Goal: Transaction & Acquisition: Purchase product/service

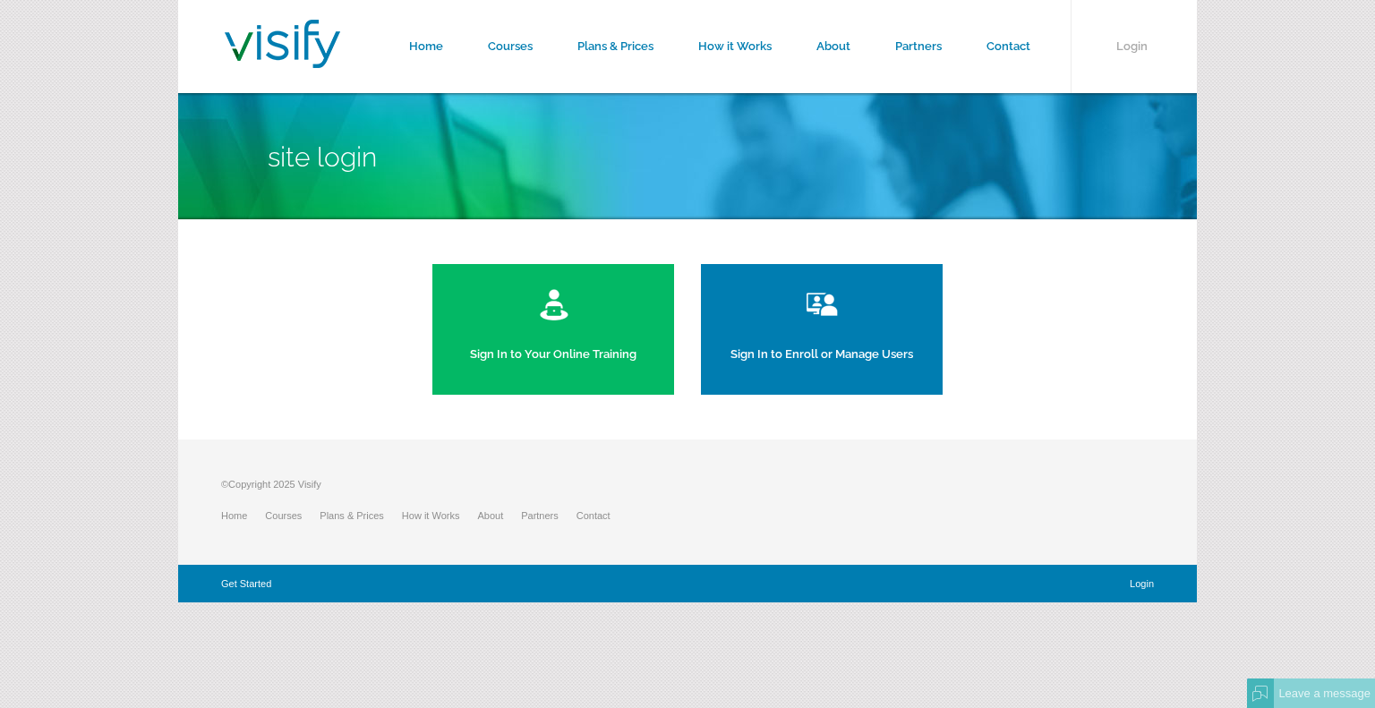
click at [524, 344] on link "Sign In to Your Online Training" at bounding box center [553, 329] width 242 height 131
click at [787, 329] on link "Sign In to Enroll or Manage Users" at bounding box center [822, 329] width 242 height 131
click at [530, 36] on link "Courses" at bounding box center [511, 46] width 90 height 93
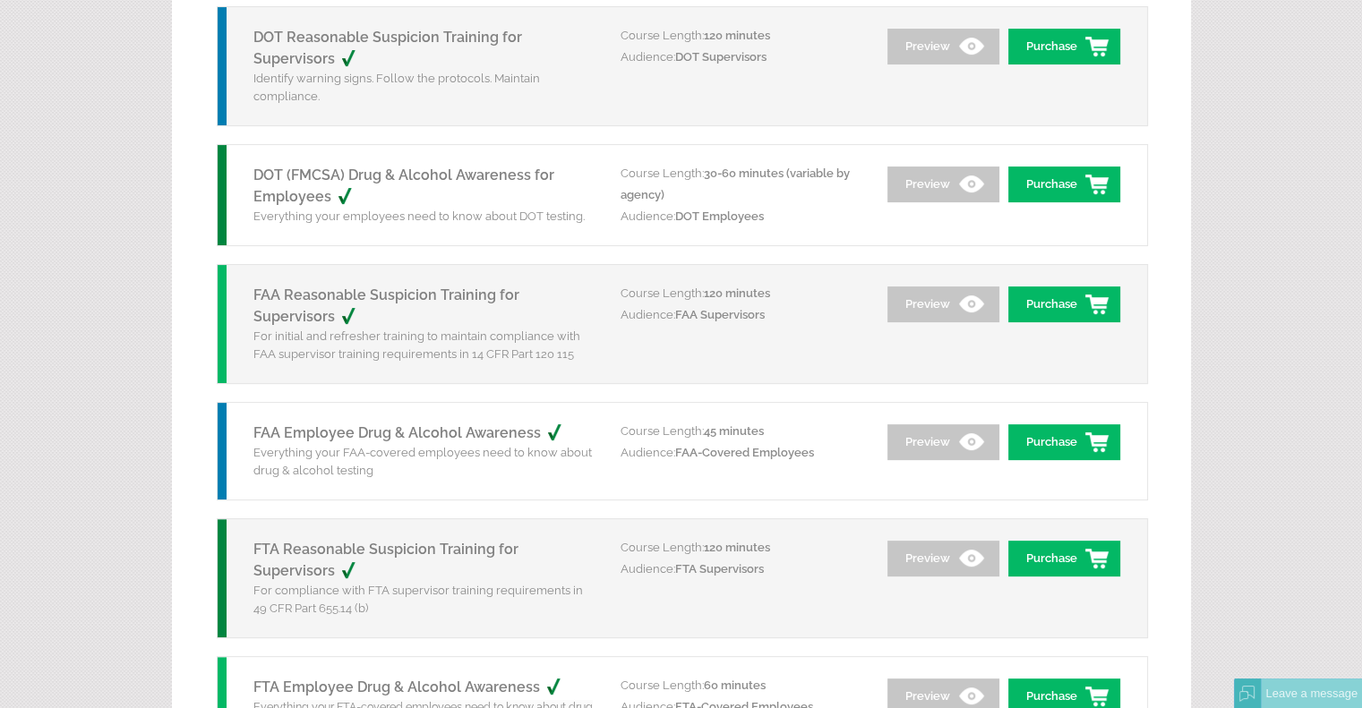
scroll to position [39, 0]
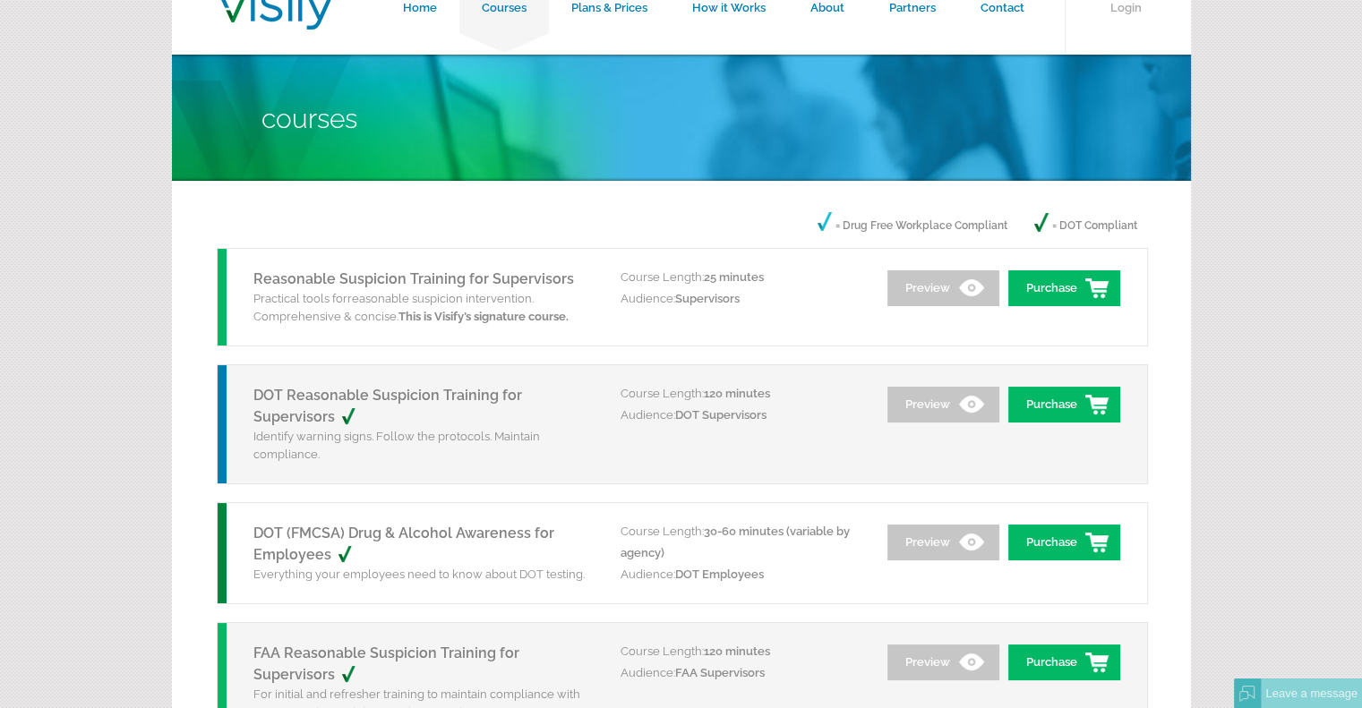
click at [459, 391] on link "DOT Reasonable Suspicion Training for Supervisors" at bounding box center [387, 406] width 269 height 39
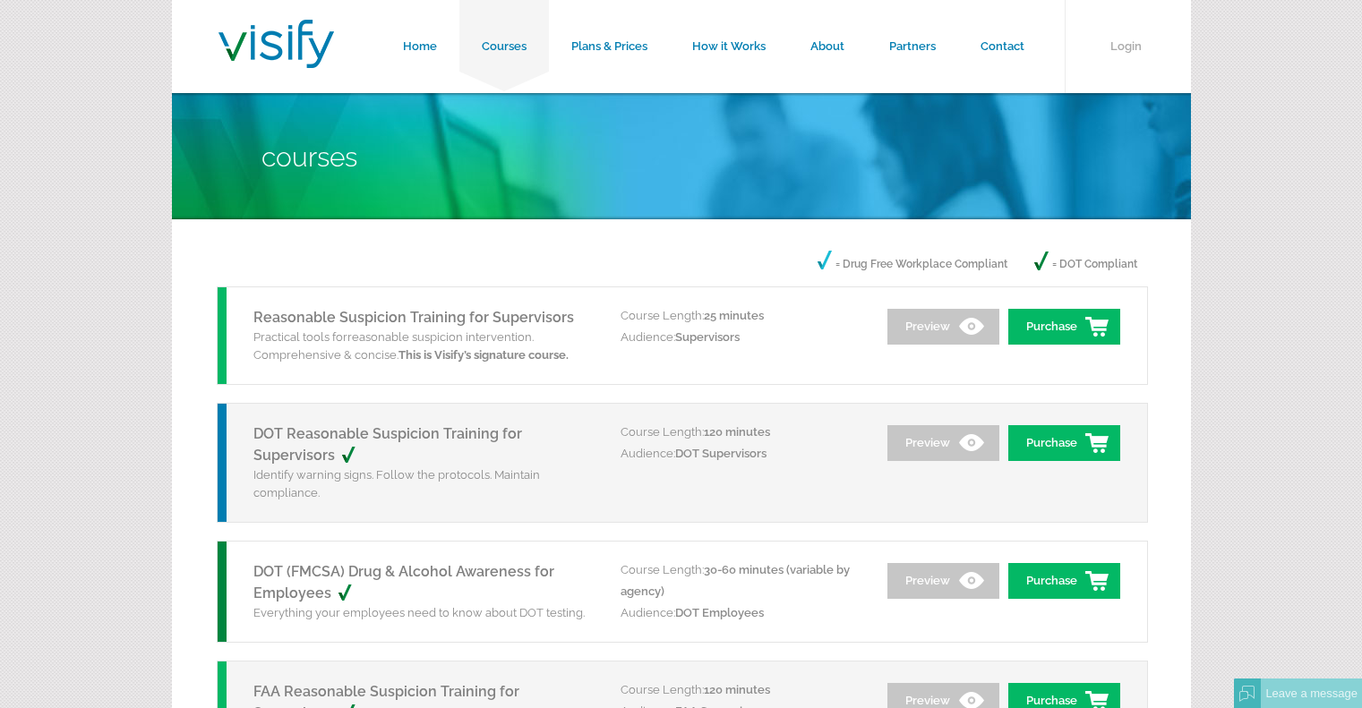
scroll to position [39, 0]
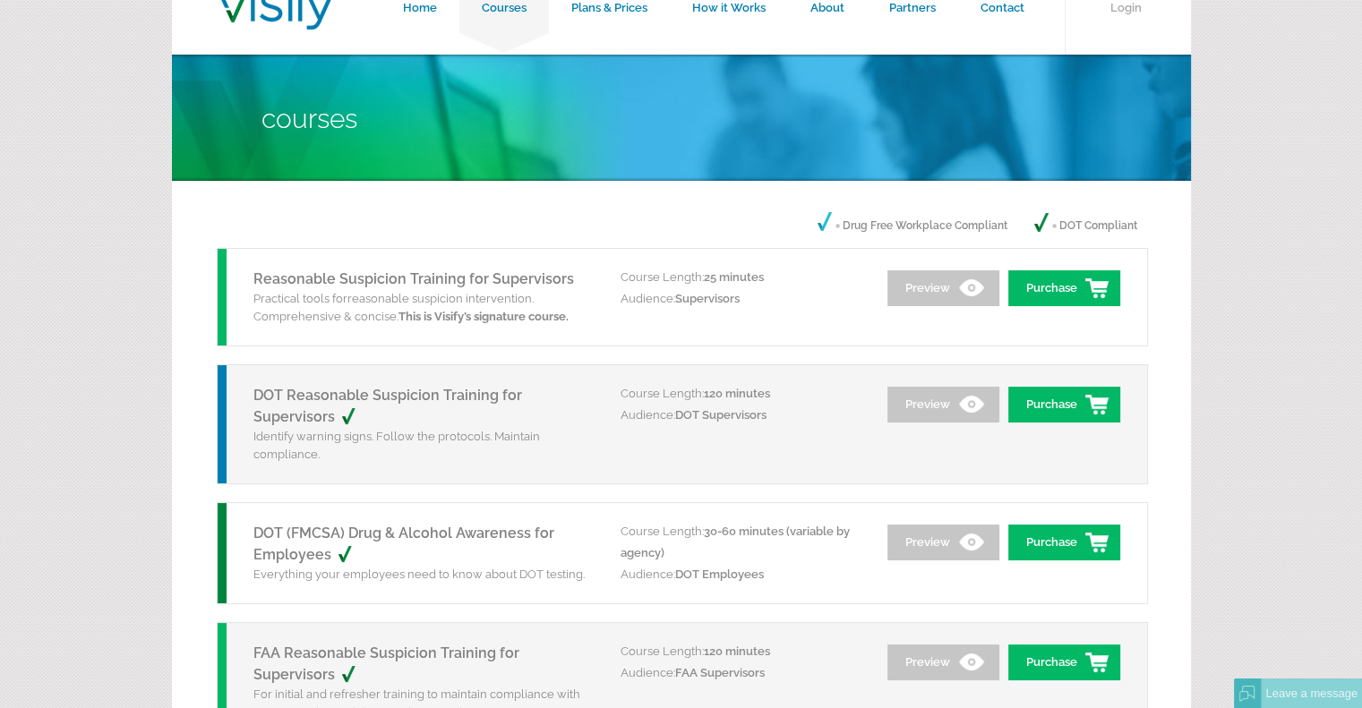
click at [406, 533] on link "DOT (FMCSA) Drug & Alcohol Awareness for Employees" at bounding box center [403, 544] width 301 height 39
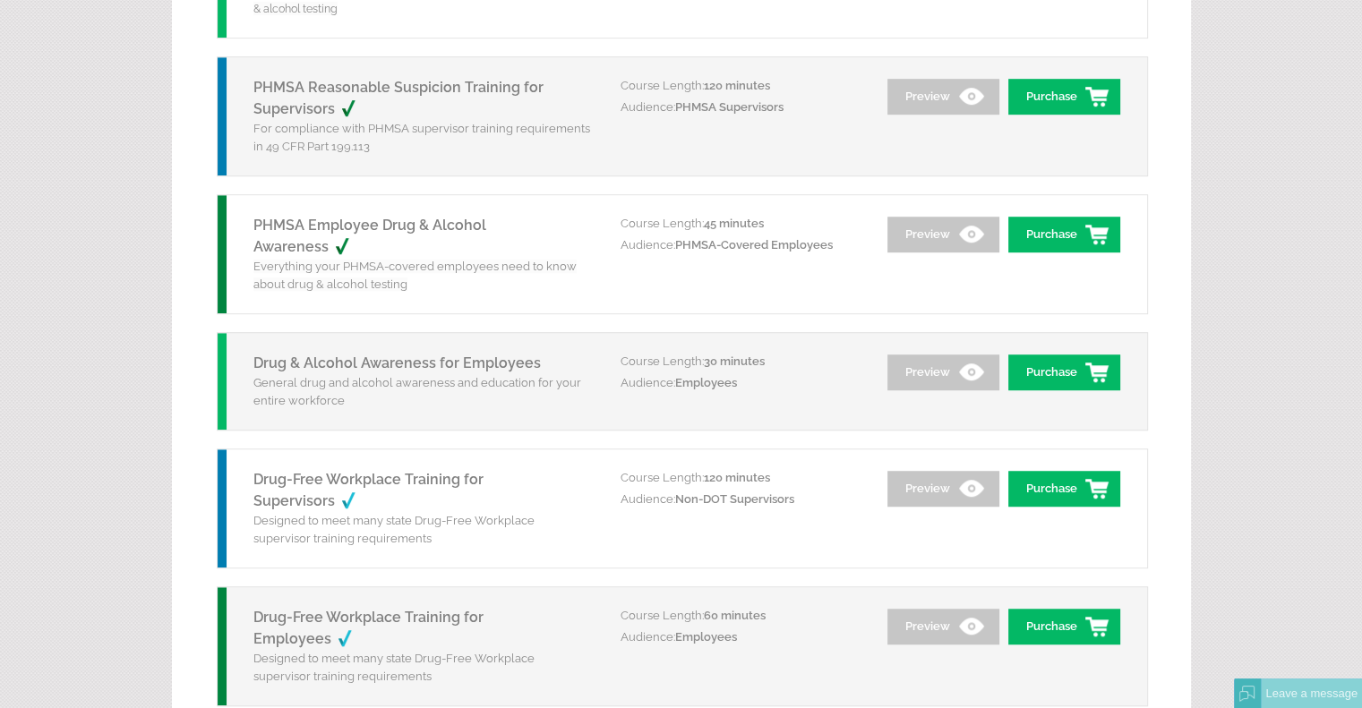
scroll to position [1202, 0]
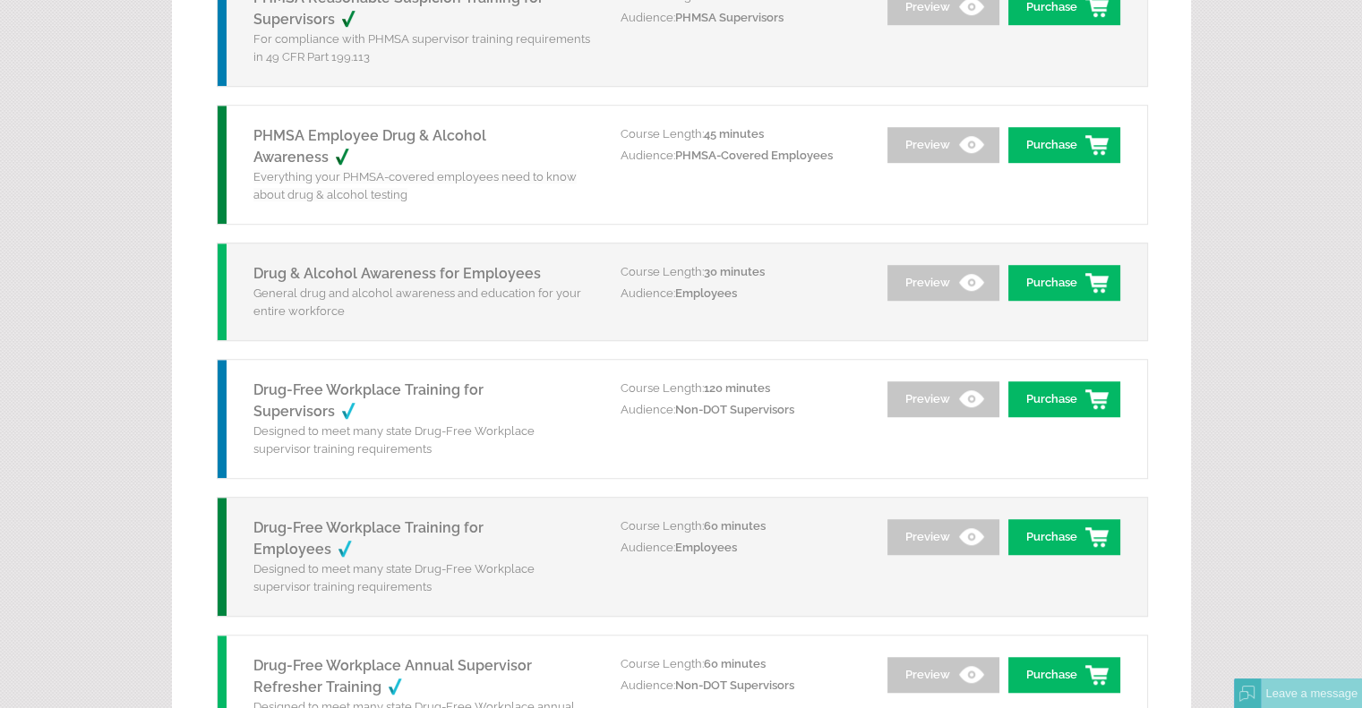
click at [338, 272] on link "Drug & Alcohol Awareness for Employees" at bounding box center [396, 273] width 287 height 17
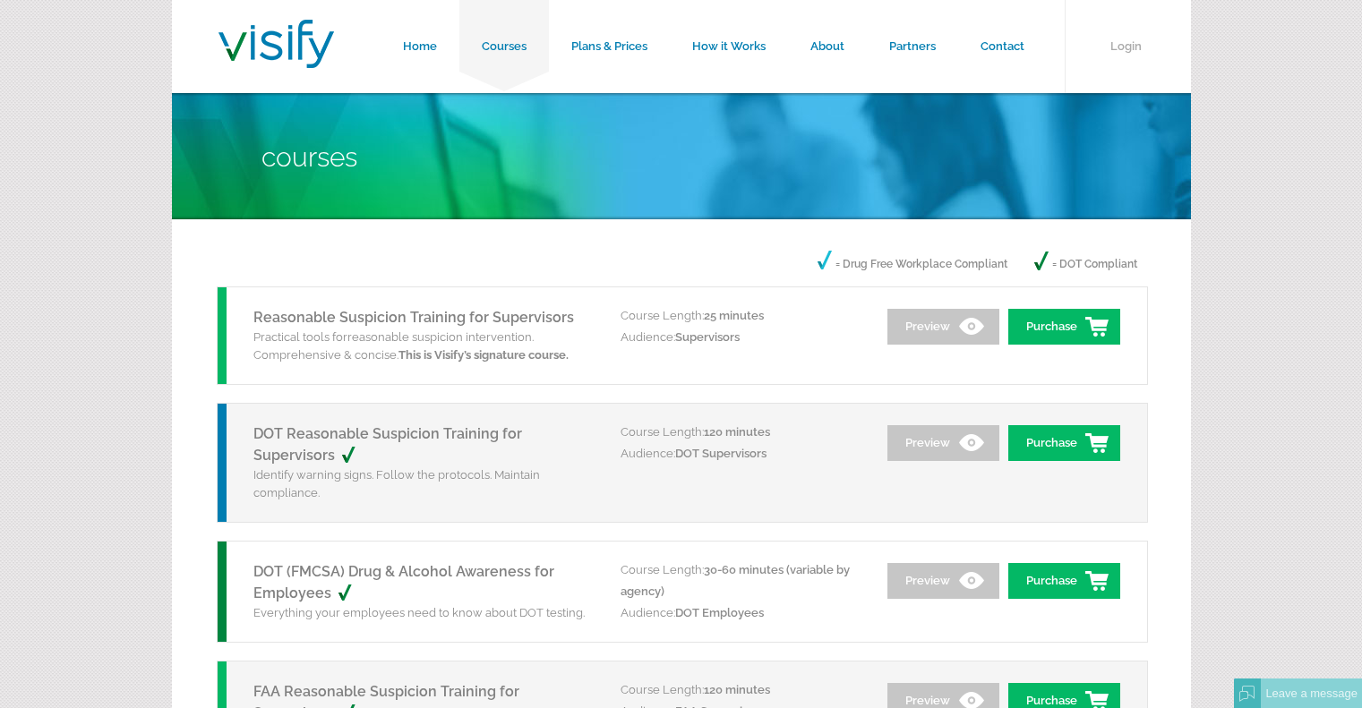
scroll to position [1202, 0]
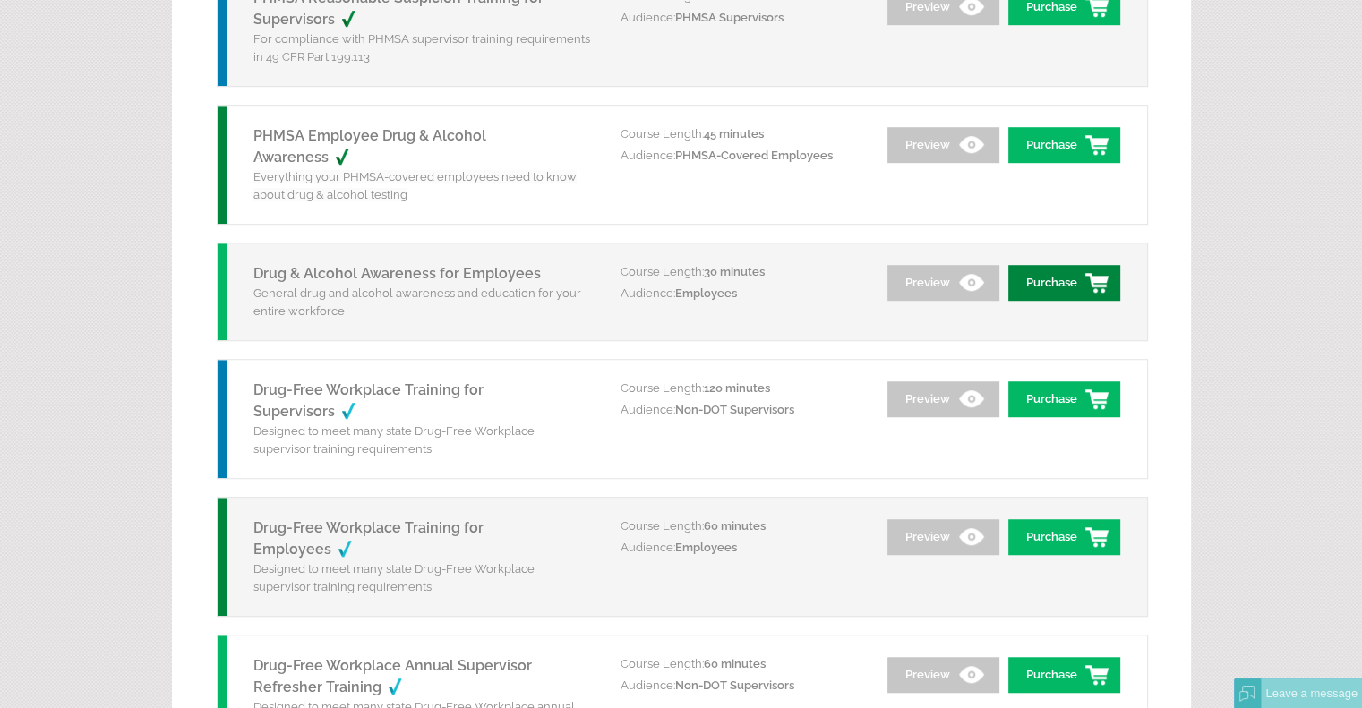
click at [1095, 283] on link "Purchase" at bounding box center [1064, 283] width 112 height 36
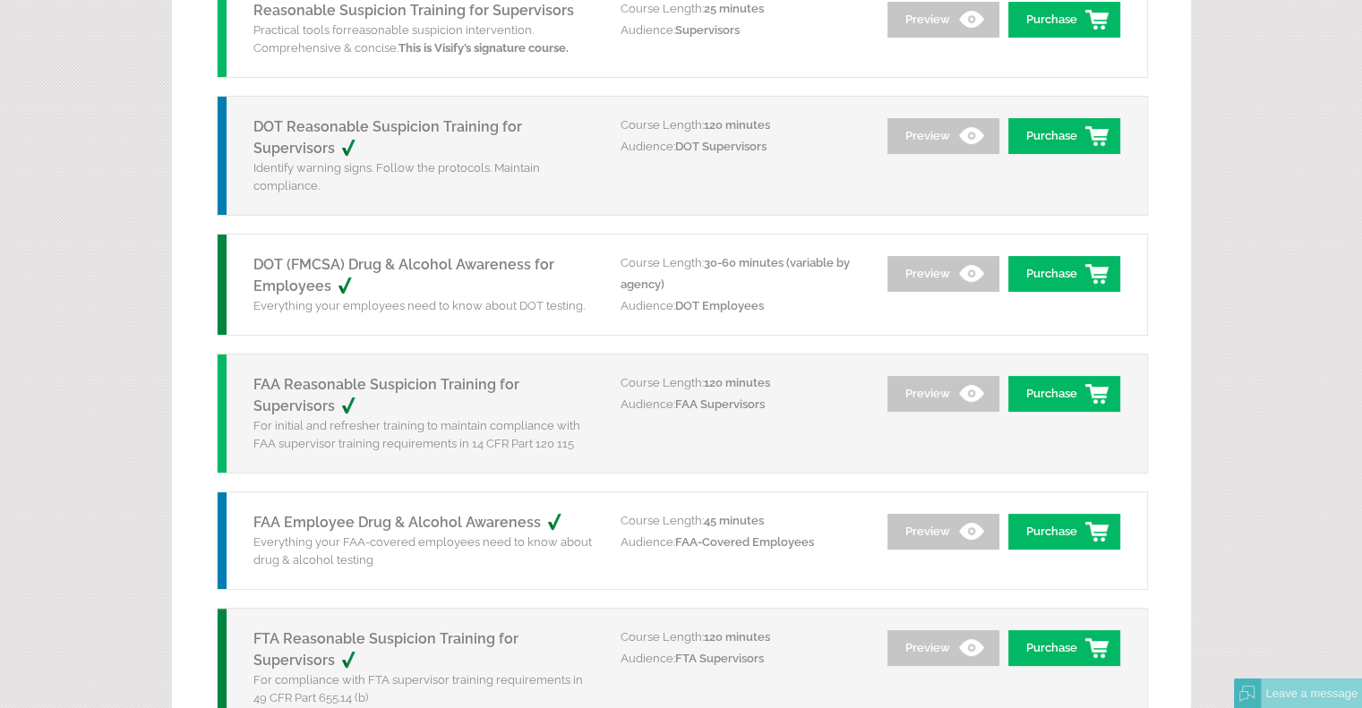
scroll to position [39, 0]
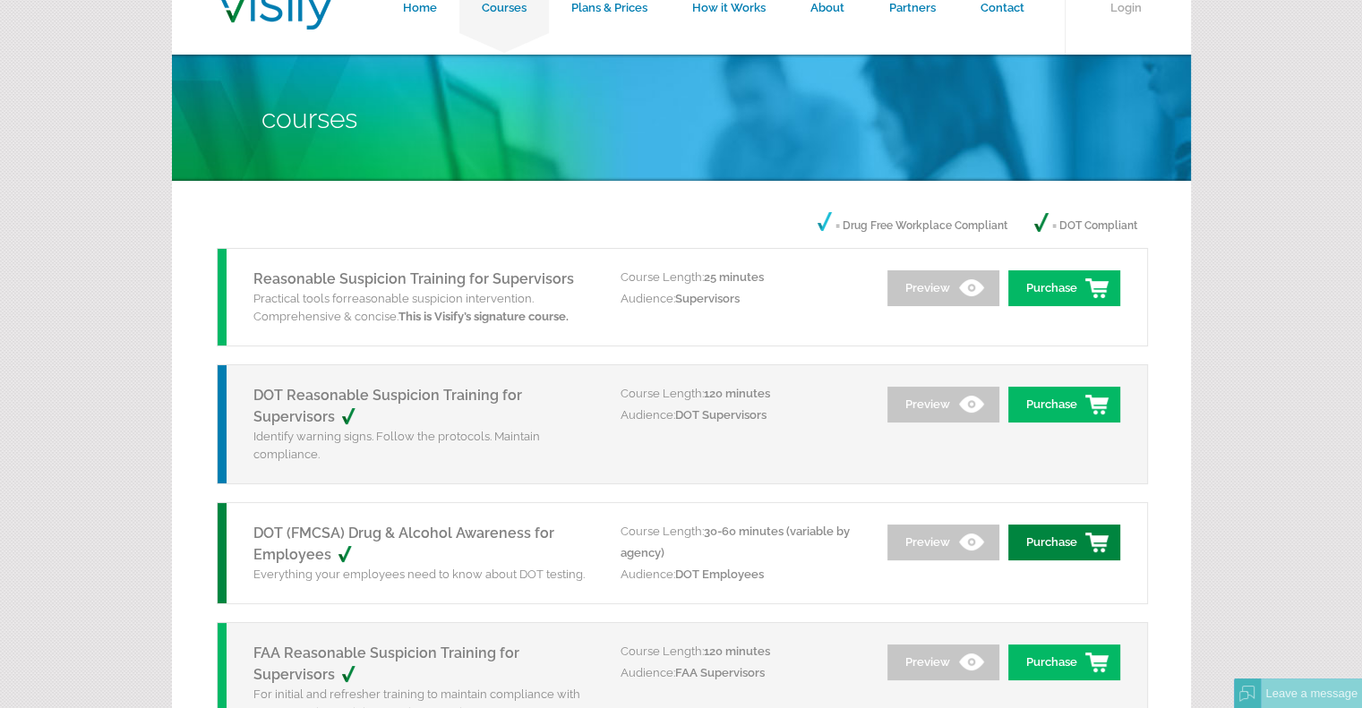
click at [1062, 549] on link "Purchase" at bounding box center [1064, 543] width 112 height 36
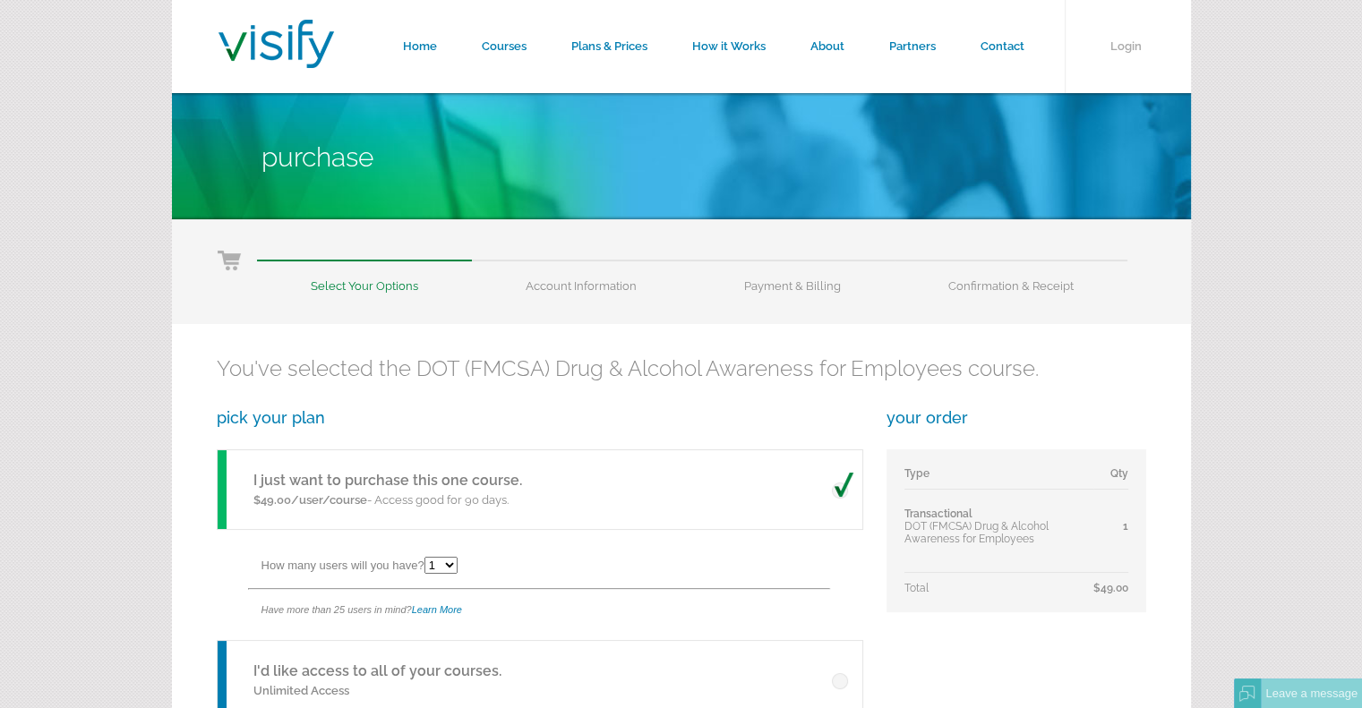
scroll to position [179, 0]
